Goal: Task Accomplishment & Management: Use online tool/utility

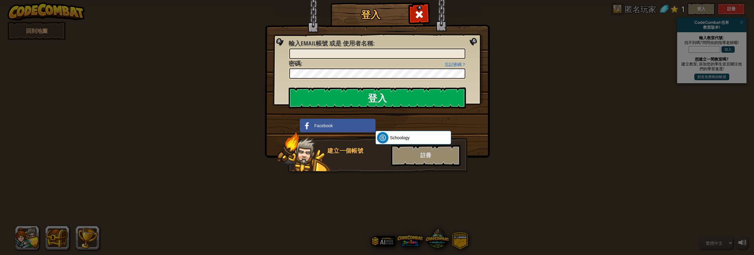
select select "zh-HANT"
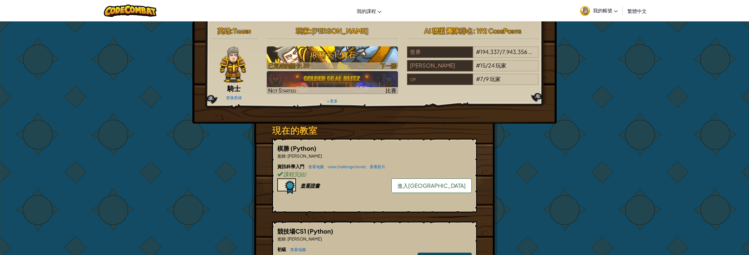
click at [357, 50] on h3 "JR 關卡 1: 寶石" at bounding box center [333, 55] width 132 height 14
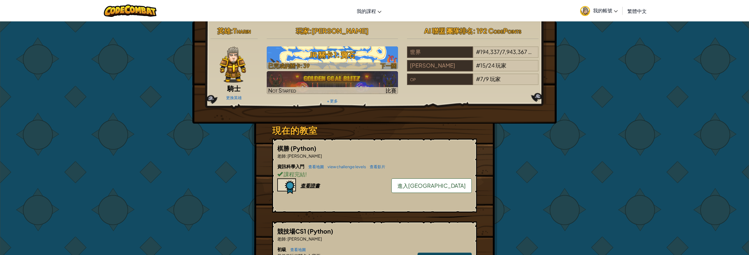
click at [386, 66] on span "下一關" at bounding box center [388, 65] width 16 height 7
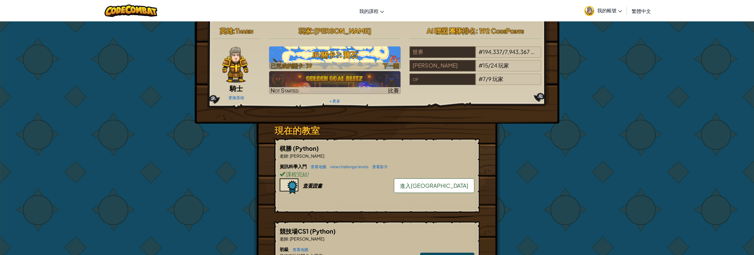
select select "zh-HANT"
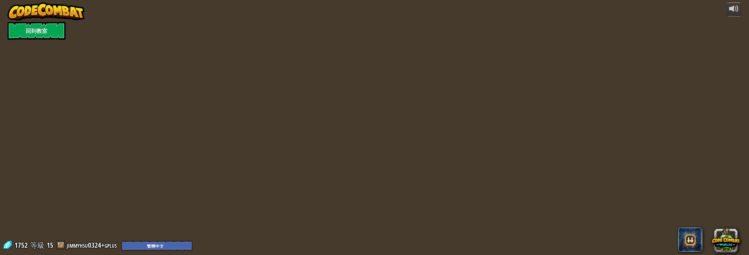
select select "zh-HANT"
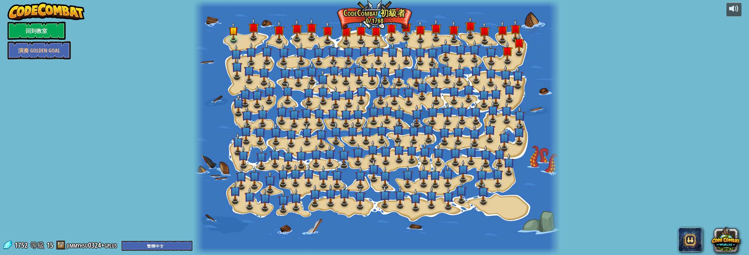
select select "zh-HANT"
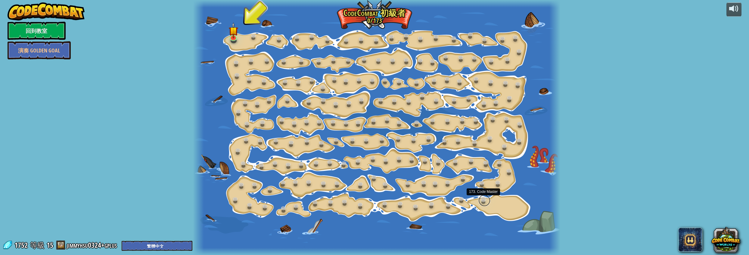
click at [482, 200] on link at bounding box center [485, 200] width 12 height 12
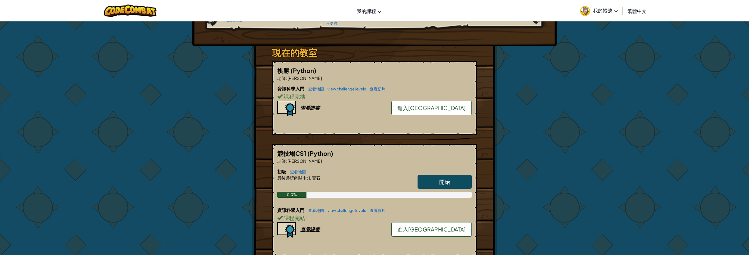
scroll to position [82, 0]
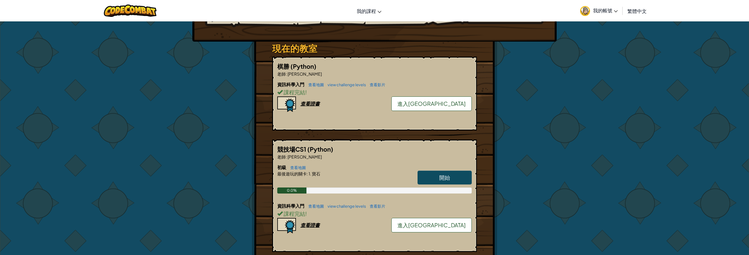
click at [438, 173] on link "開始" at bounding box center [445, 177] width 54 height 14
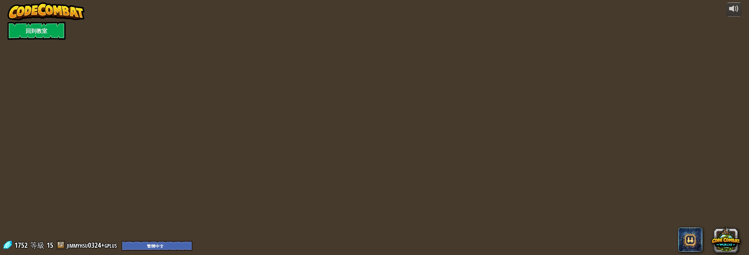
select select "zh-HANT"
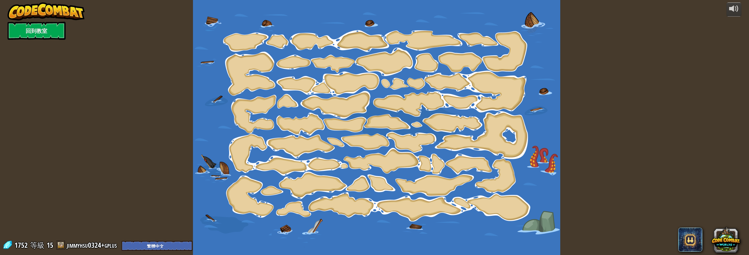
select select "zh-HANT"
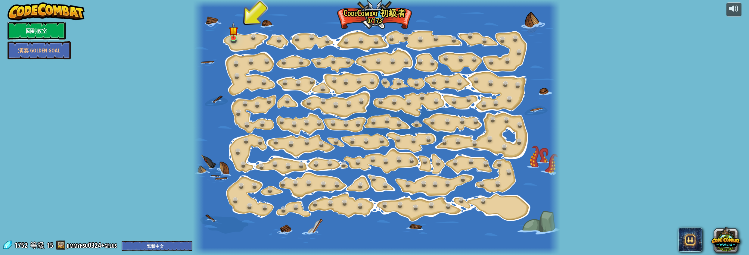
click at [53, 28] on link "回到教室" at bounding box center [37, 31] width 58 height 18
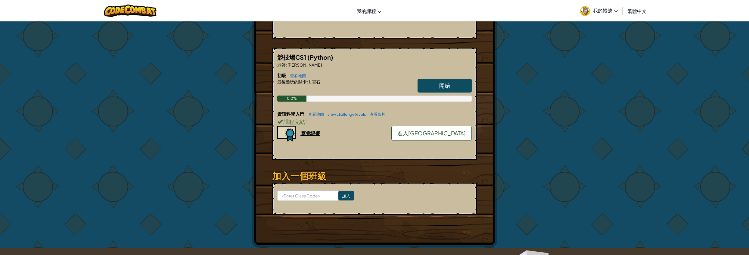
scroll to position [164, 0]
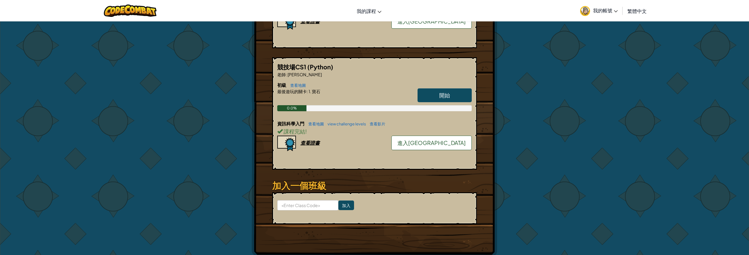
click at [447, 97] on span "開始" at bounding box center [444, 95] width 11 height 7
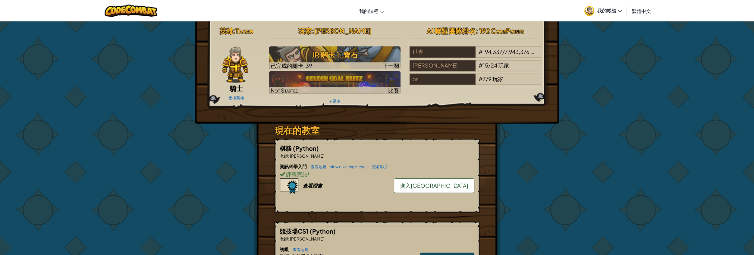
select select "zh-HANT"
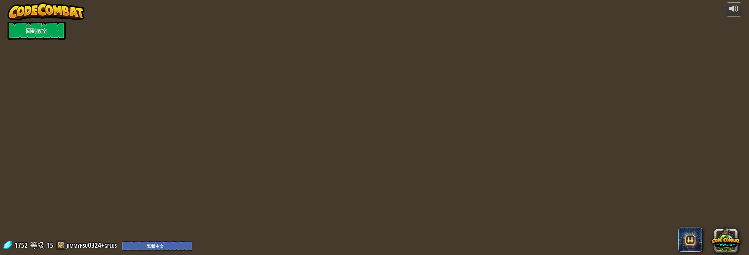
select select "zh-HANT"
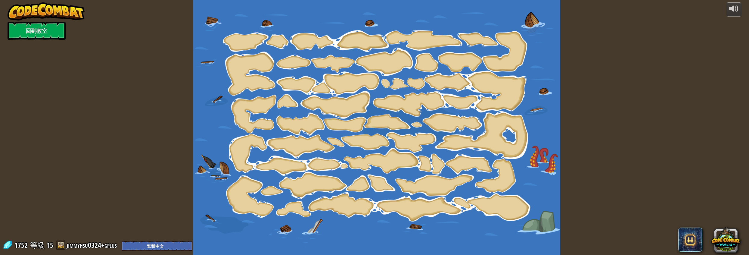
select select "zh-HANT"
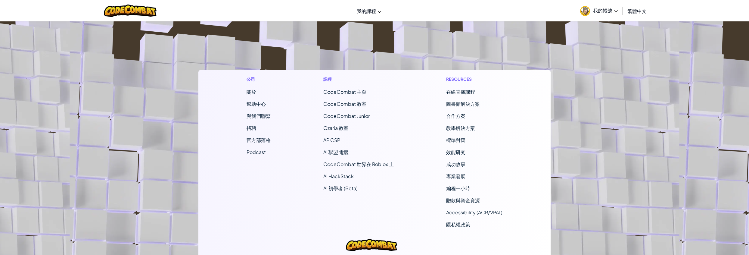
scroll to position [133, 0]
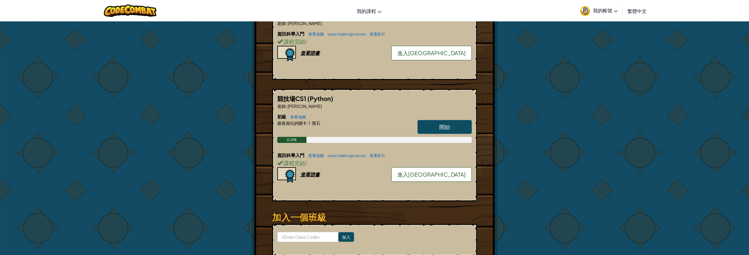
click at [424, 170] on link "進入競技場" at bounding box center [432, 174] width 80 height 14
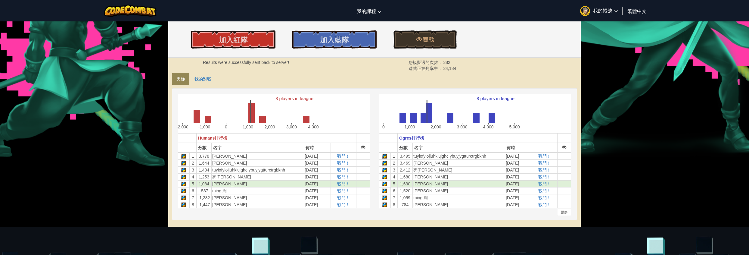
scroll to position [109, 0]
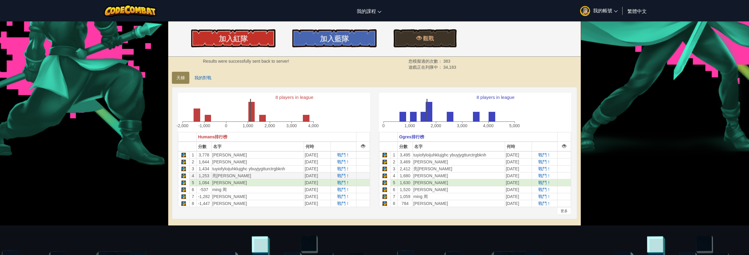
click at [346, 177] on td "戰鬥！" at bounding box center [344, 175] width 26 height 7
click at [342, 173] on span "戰鬥！" at bounding box center [343, 175] width 13 height 5
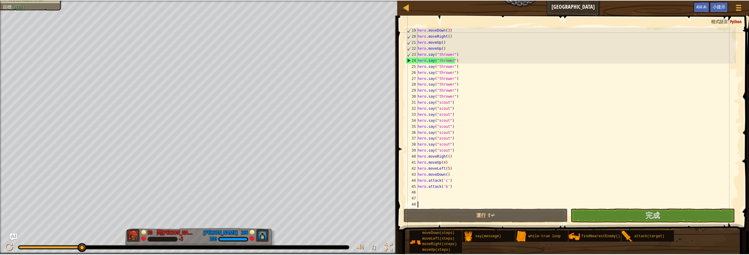
scroll to position [108, 0]
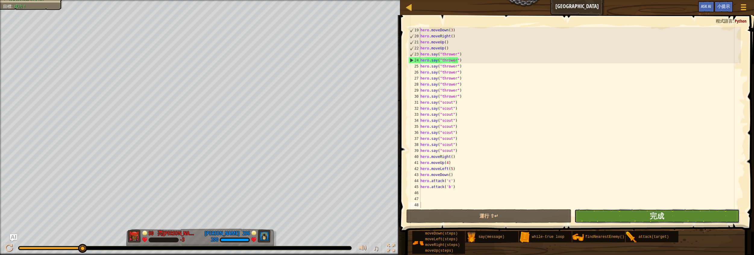
click at [693, 213] on button "完成" at bounding box center [656, 216] width 165 height 14
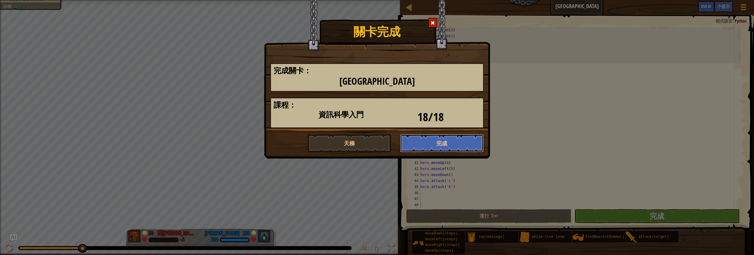
click at [433, 145] on button "完成" at bounding box center [442, 143] width 84 height 18
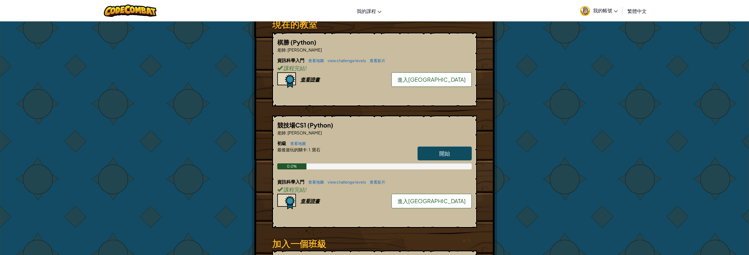
scroll to position [109, 0]
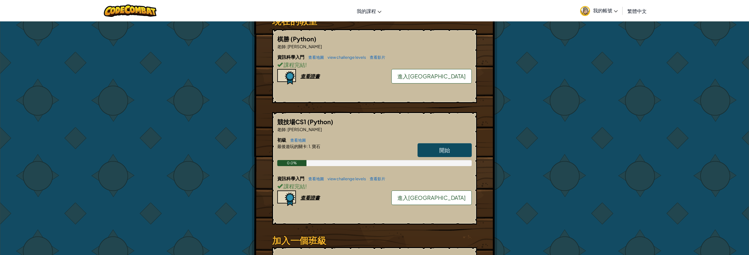
click at [457, 197] on span "進入競技場" at bounding box center [432, 197] width 68 height 7
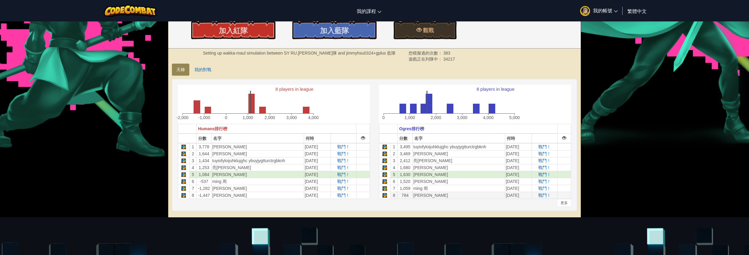
scroll to position [137, 0]
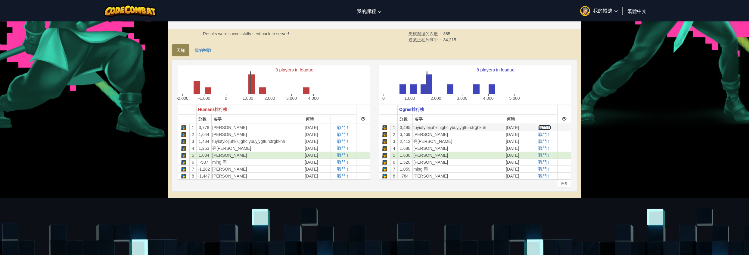
click at [547, 126] on span "戰鬥！" at bounding box center [545, 127] width 13 height 5
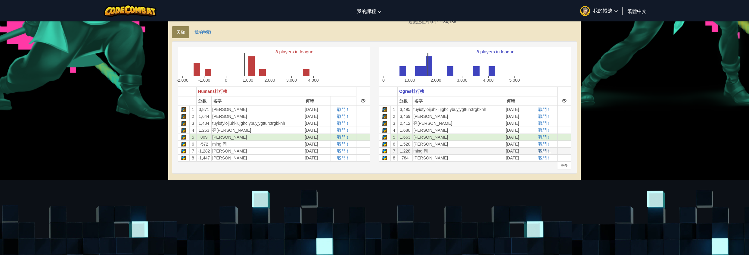
scroll to position [164, 0]
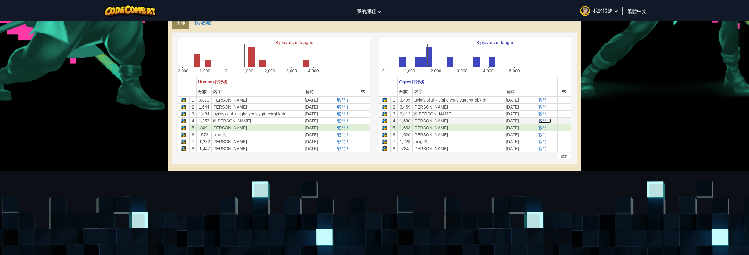
click at [544, 118] on span "戰鬥！" at bounding box center [545, 120] width 13 height 5
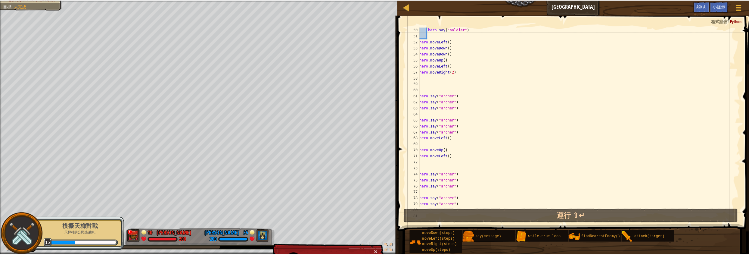
scroll to position [229, 0]
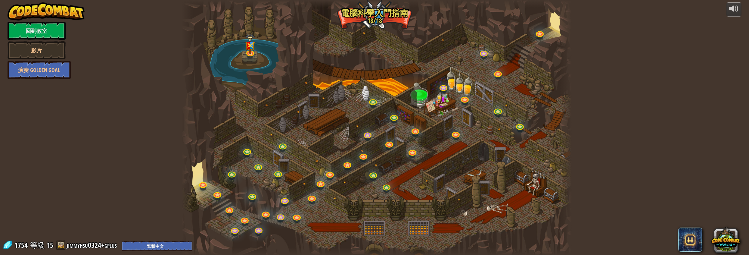
select select "zh-HANT"
click at [38, 27] on link "回到教室" at bounding box center [37, 31] width 58 height 18
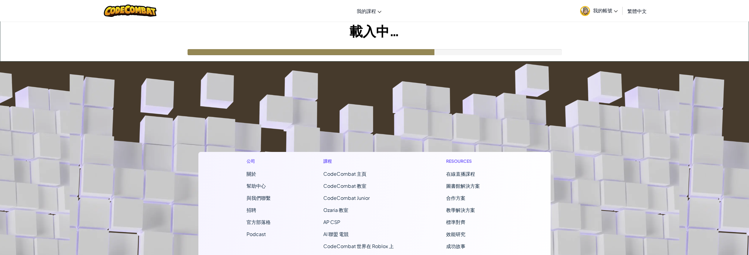
click at [607, 6] on link "我的帳號" at bounding box center [599, 10] width 44 height 19
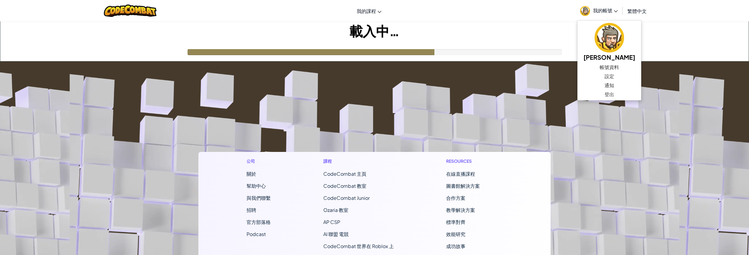
click at [566, 167] on footer "公司 關於 幫助中心 與我們聯繫 招聘 官方部落格 Podcast 課程 CodeCombat 主頁 CodeCombat 教室 CodeCombat Jun…" at bounding box center [374, 224] width 749 height 326
